Goal: Use online tool/utility: Utilize a website feature to perform a specific function

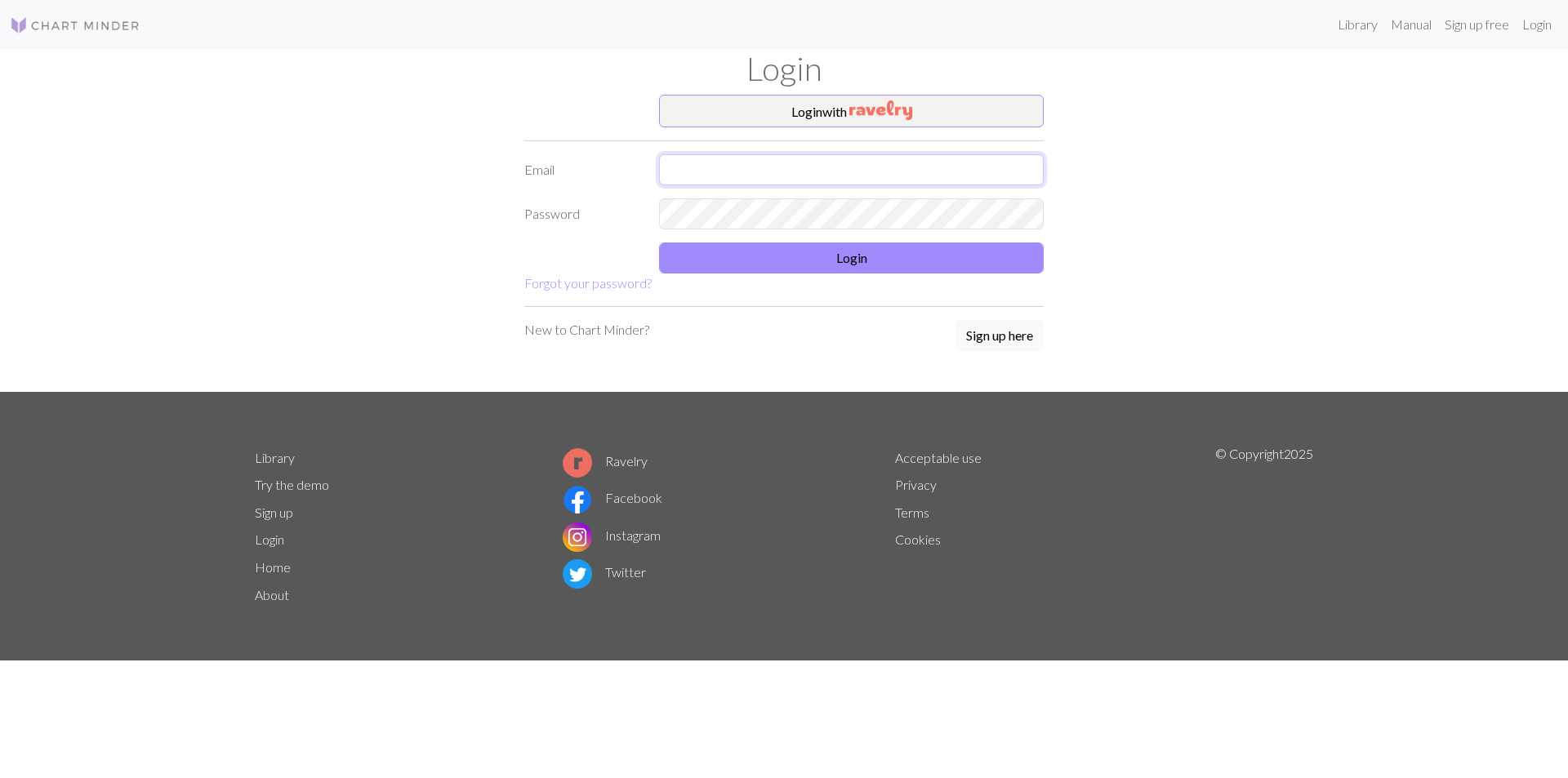
click at [773, 179] on input "text" at bounding box center [850, 170] width 384 height 31
type input "[EMAIL_ADDRESS][DOMAIN_NAME]"
click at [840, 269] on button "Login" at bounding box center [850, 257] width 384 height 31
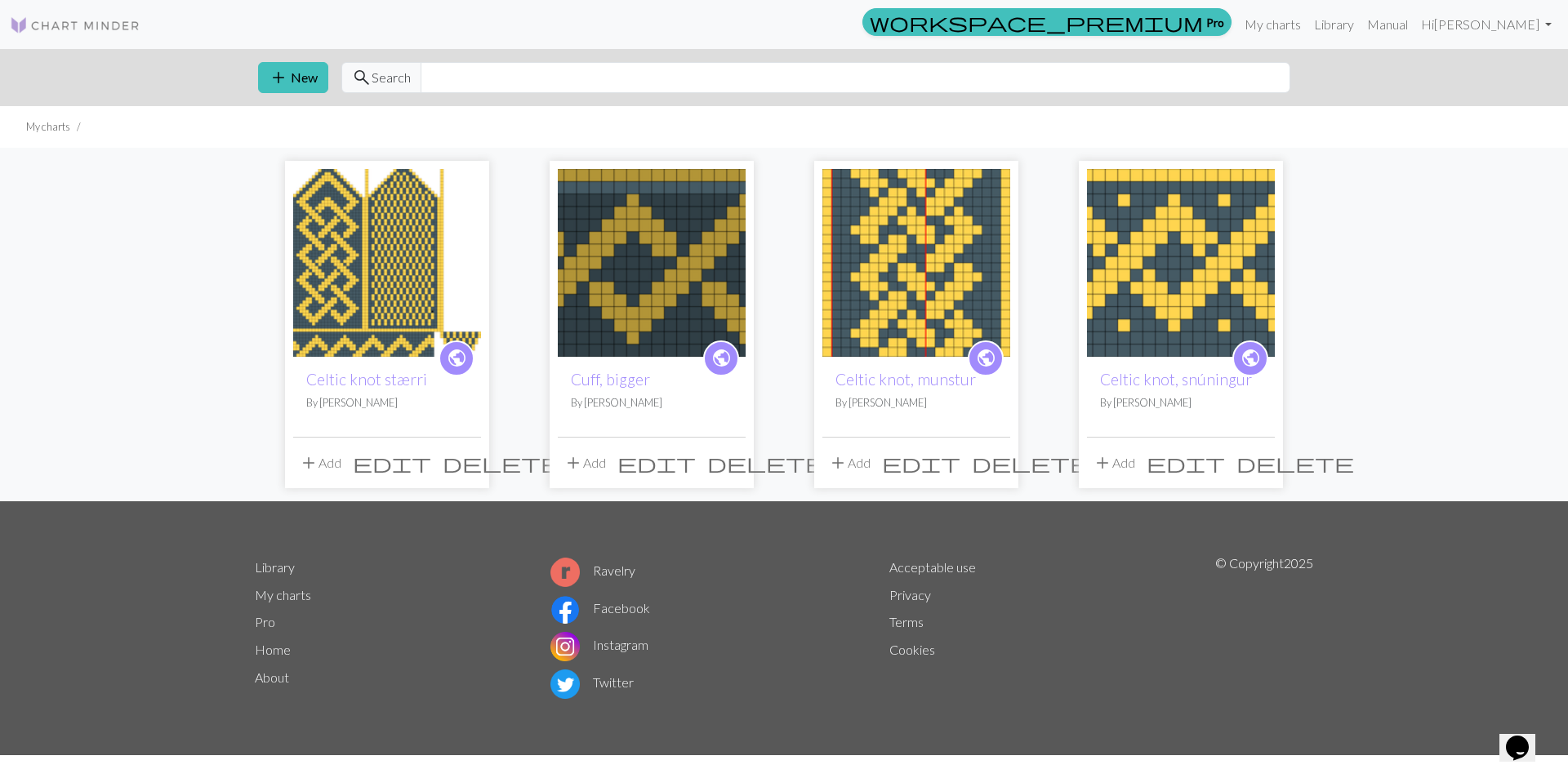
click at [363, 280] on img at bounding box center [387, 262] width 188 height 188
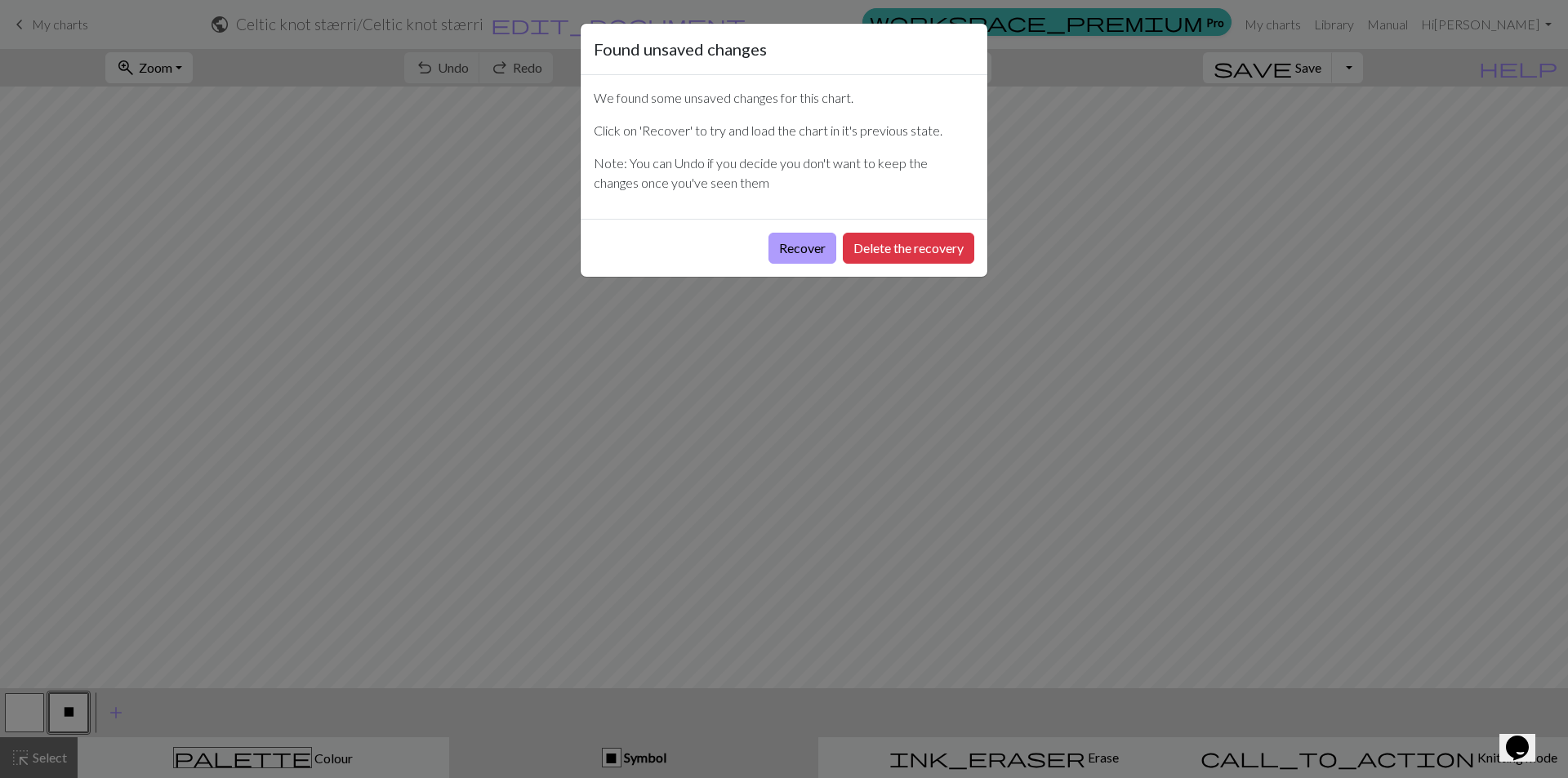
click at [802, 263] on button "Recover" at bounding box center [802, 248] width 68 height 31
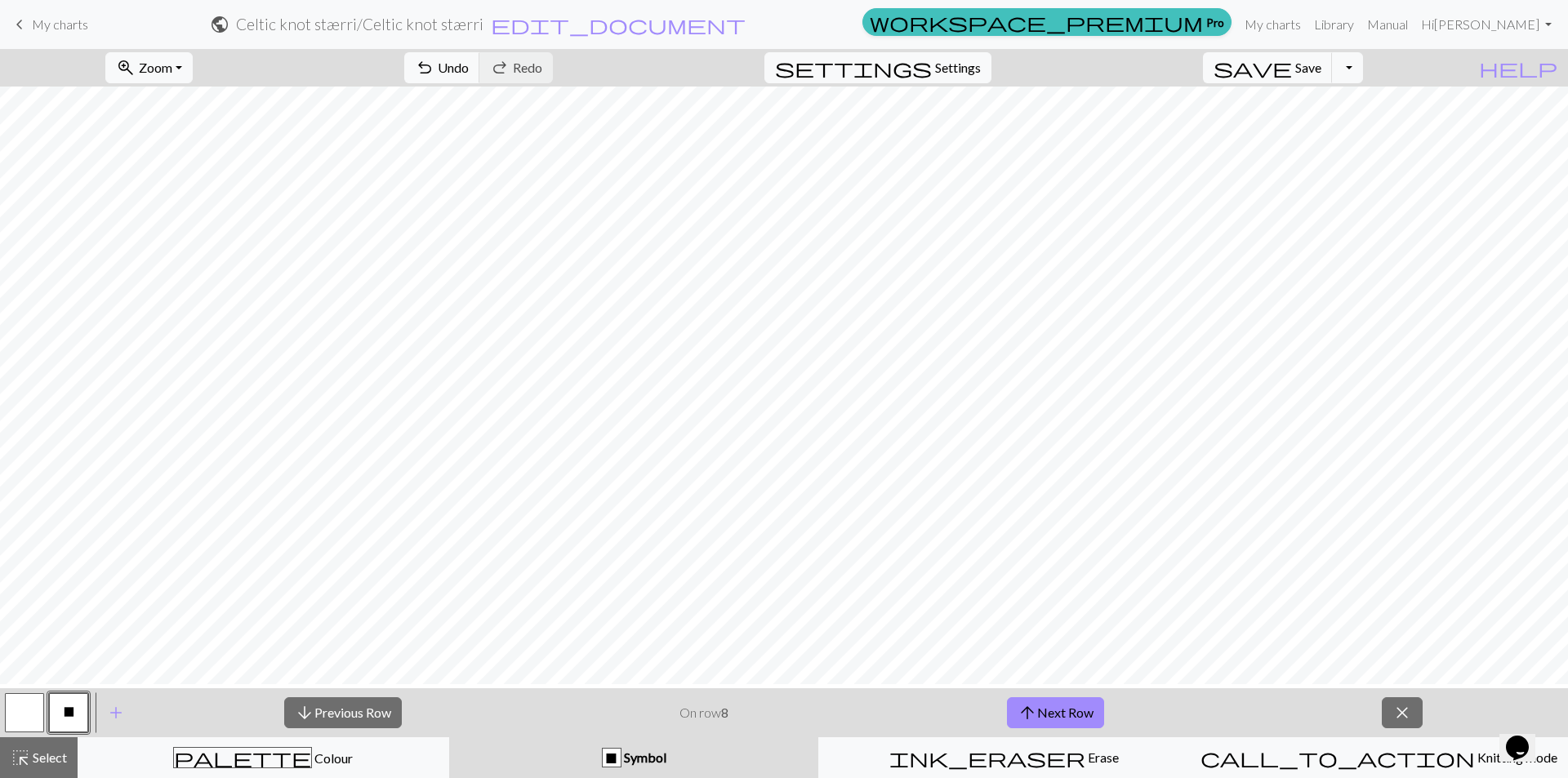
scroll to position [578, 0]
click at [1547, 27] on link "Hi [PERSON_NAME]" at bounding box center [1486, 25] width 144 height 32
click at [981, 68] on span "Settings" at bounding box center [958, 68] width 46 height 20
select select "aran"
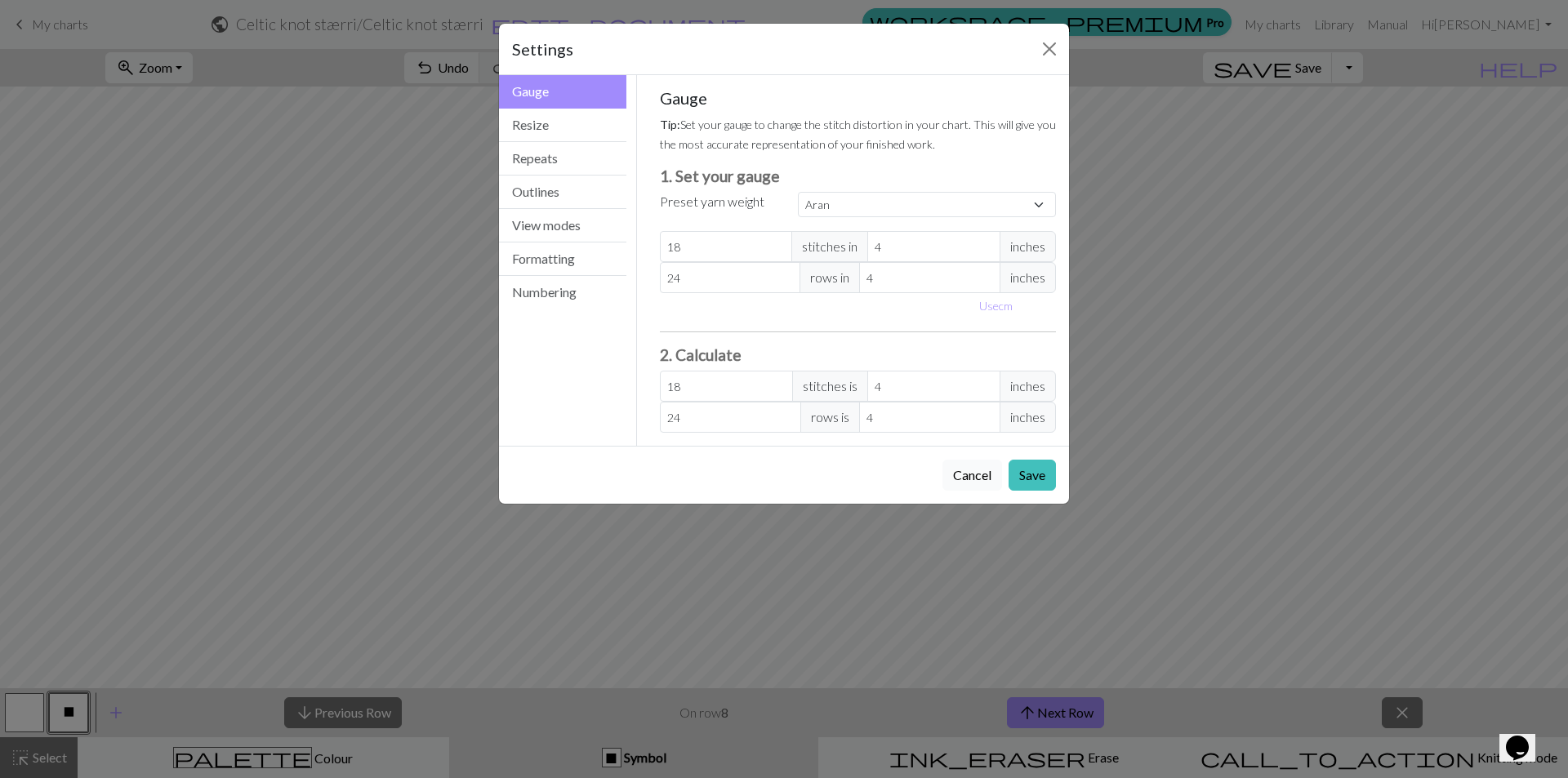
click at [967, 483] on button "Cancel" at bounding box center [972, 475] width 60 height 31
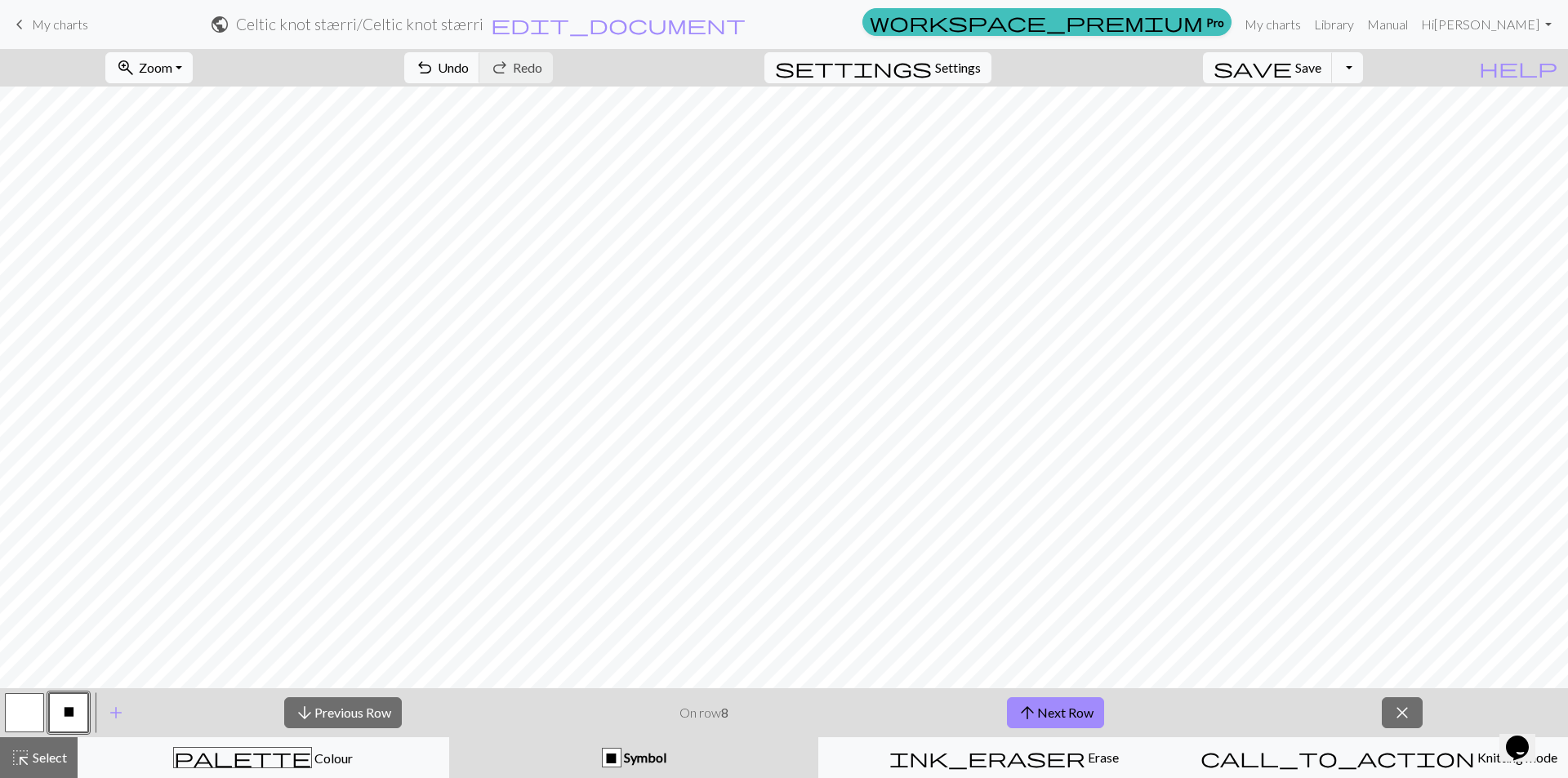
click at [193, 67] on button "zoom_in Zoom Zoom" at bounding box center [150, 68] width 88 height 31
click at [210, 254] on button "150%" at bounding box center [170, 248] width 129 height 26
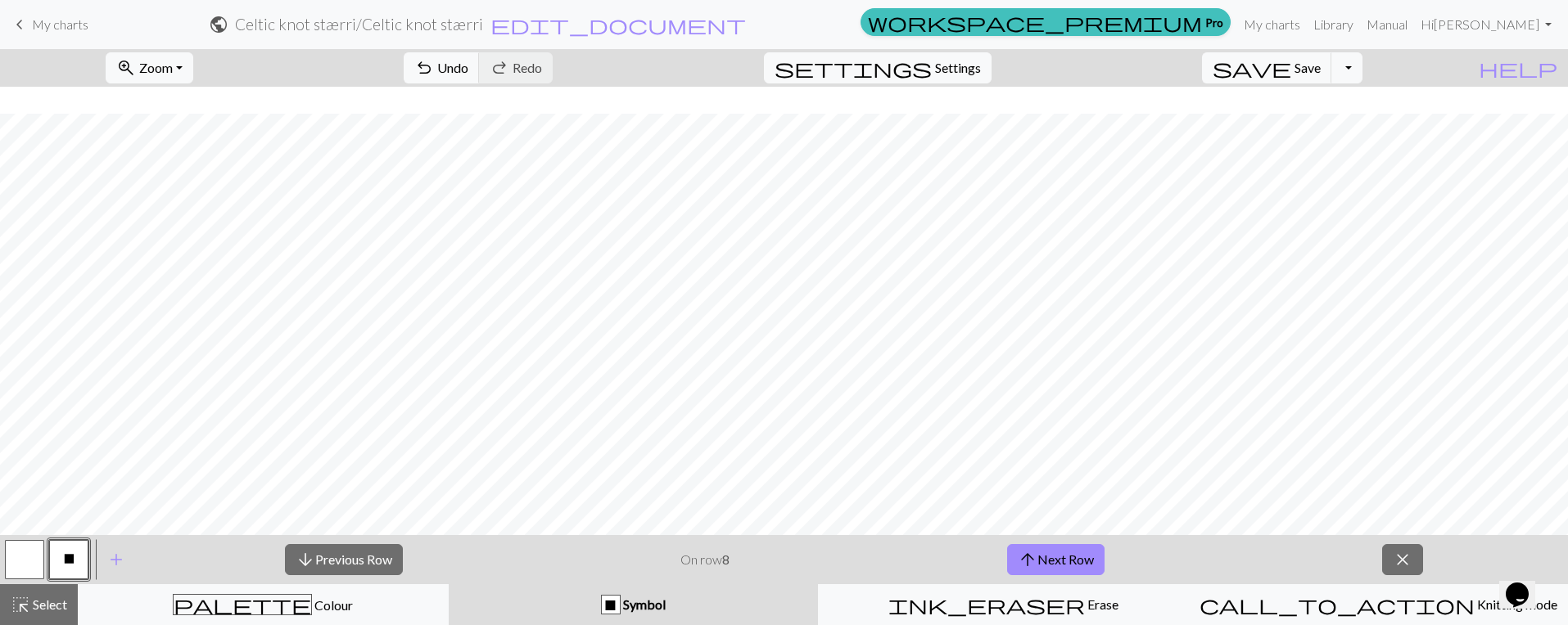
scroll to position [1242, 15]
click at [1296, 569] on div "arrow_downward Previous Row On row 8 arrow_upward Next Row close" at bounding box center [854, 559] width 1429 height 49
drag, startPoint x: 1290, startPoint y: 569, endPoint x: 1274, endPoint y: 539, distance: 34.0
click at [1290, 569] on div "arrow_downward Previous Row On row 8 arrow_upward Next Row close" at bounding box center [854, 559] width 1429 height 49
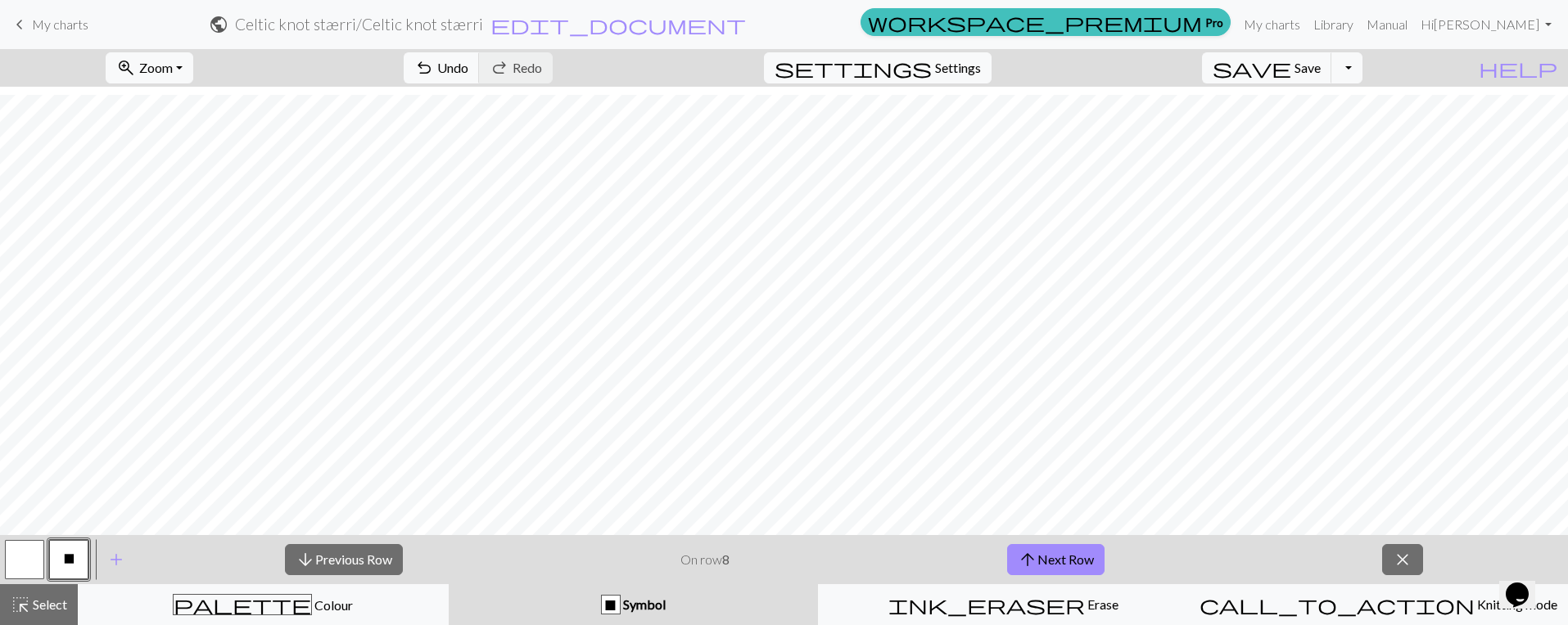
scroll to position [1310, 15]
click at [887, 559] on div "arrow_downward Previous Row On row 8 arrow_upward Next Row close" at bounding box center [854, 559] width 1429 height 49
drag, startPoint x: 1264, startPoint y: 557, endPoint x: 1155, endPoint y: 560, distance: 109.0
click at [1264, 557] on div "arrow_downward Previous Row On row 8 arrow_upward Next Row close" at bounding box center [854, 559] width 1429 height 49
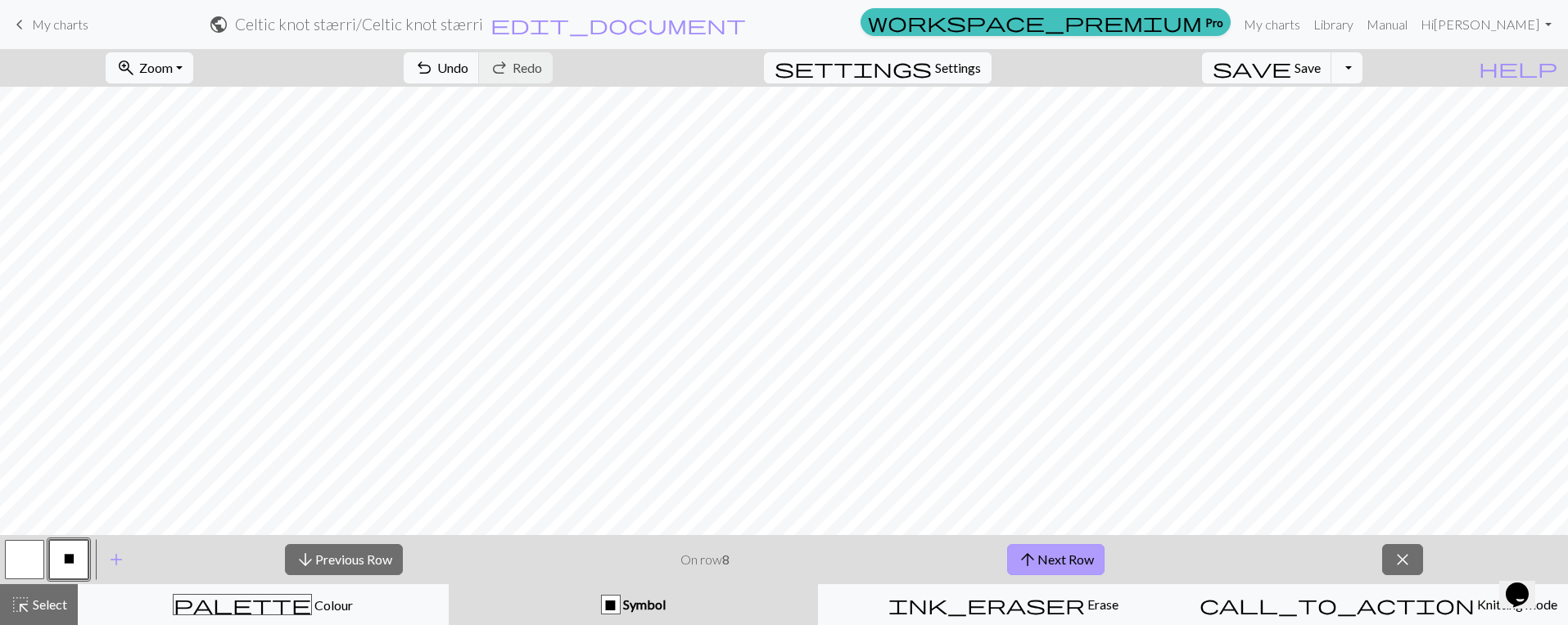
click at [1057, 565] on button "arrow_upward Next Row" at bounding box center [1056, 560] width 98 height 32
click at [1051, 563] on button "arrow_upward Next Row" at bounding box center [1056, 560] width 98 height 32
click at [954, 562] on div "arrow_downward Previous Row On row 10 arrow_upward Next Row close" at bounding box center [854, 559] width 1429 height 49
click at [1062, 565] on button "arrow_upward Next Row" at bounding box center [1058, 560] width 98 height 32
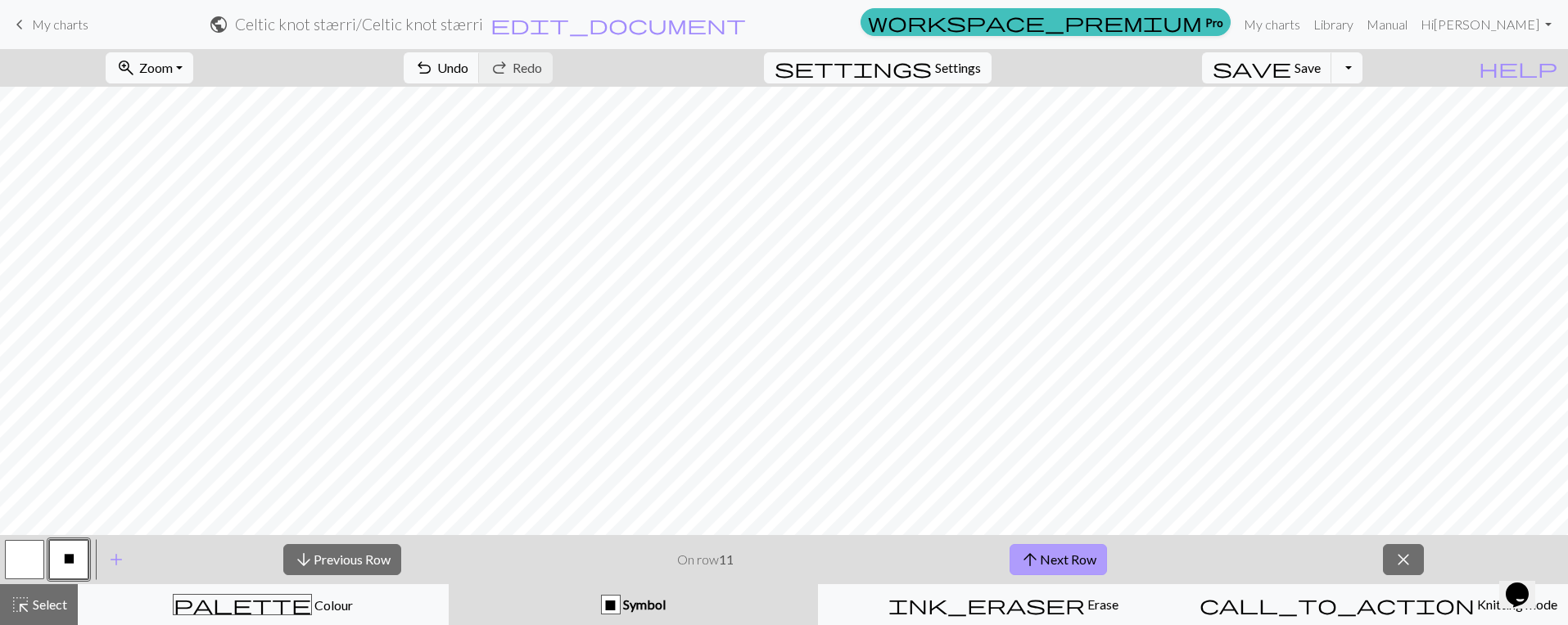
click at [1042, 558] on button "arrow_upward Next Row" at bounding box center [1058, 560] width 98 height 32
click at [1064, 559] on button "arrow_upward Next Row" at bounding box center [1058, 560] width 98 height 32
